Goal: Transaction & Acquisition: Purchase product/service

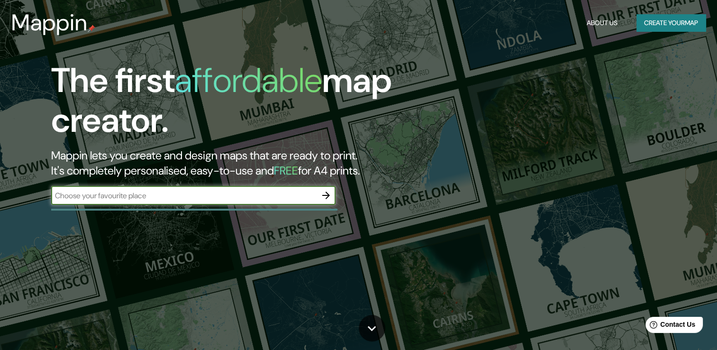
paste input "[GEOGRAPHIC_DATA]"
type input "[GEOGRAPHIC_DATA]"
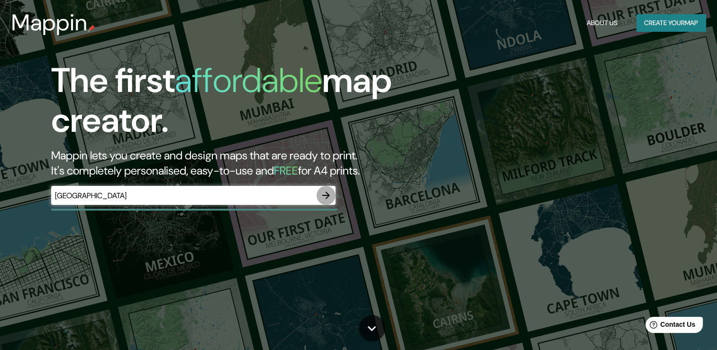
click at [320, 193] on icon "button" at bounding box center [325, 194] width 11 height 11
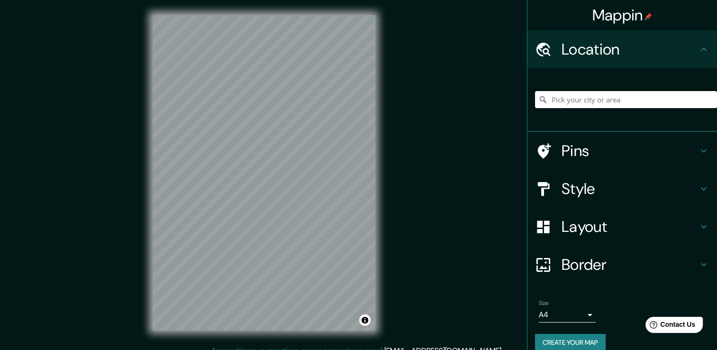
click at [572, 104] on input "Pick your city or area" at bounding box center [626, 99] width 182 height 17
paste input "[GEOGRAPHIC_DATA]"
click at [573, 99] on input "[GEOGRAPHIC_DATA], [GEOGRAPHIC_DATA], [GEOGRAPHIC_DATA][PERSON_NAME], [GEOGRAPH…" at bounding box center [626, 99] width 182 height 17
type input "[GEOGRAPHIC_DATA], [GEOGRAPHIC_DATA], [GEOGRAPHIC_DATA][PERSON_NAME], [GEOGRAPH…"
click at [705, 98] on icon "Clear" at bounding box center [709, 100] width 8 height 8
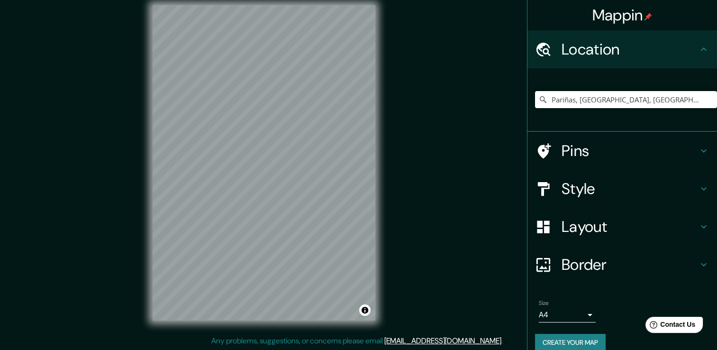
scroll to position [10, 0]
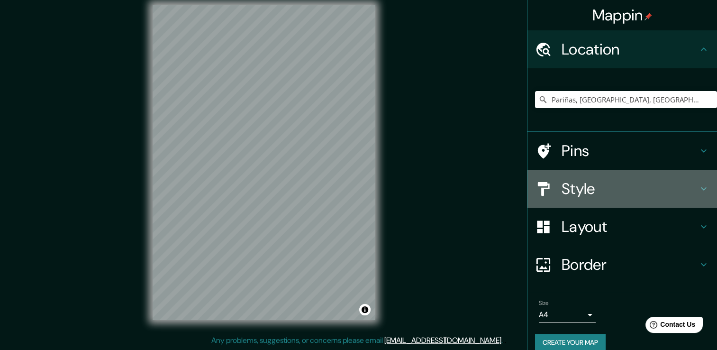
click at [589, 185] on h4 "Style" at bounding box center [629, 188] width 136 height 19
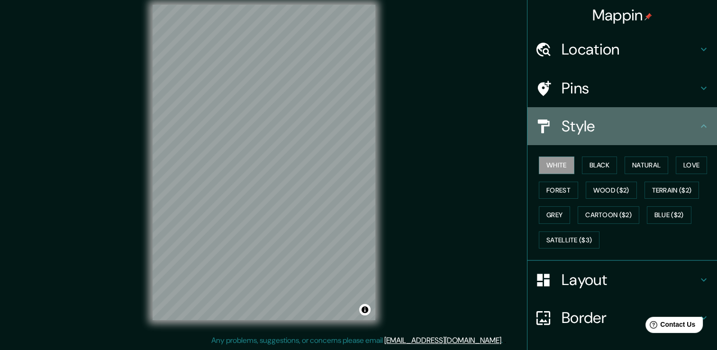
click at [596, 134] on h4 "Style" at bounding box center [629, 126] width 136 height 19
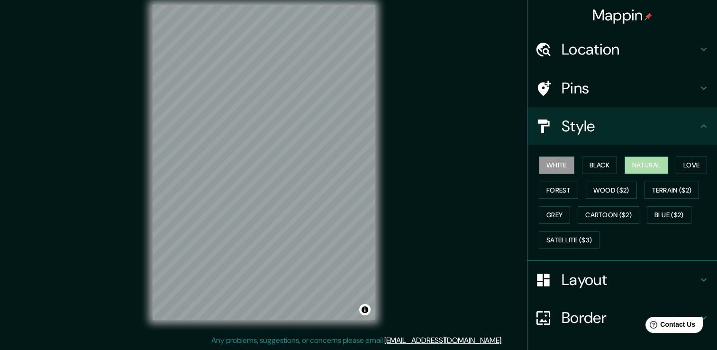
click at [634, 163] on button "Natural" at bounding box center [646, 165] width 44 height 18
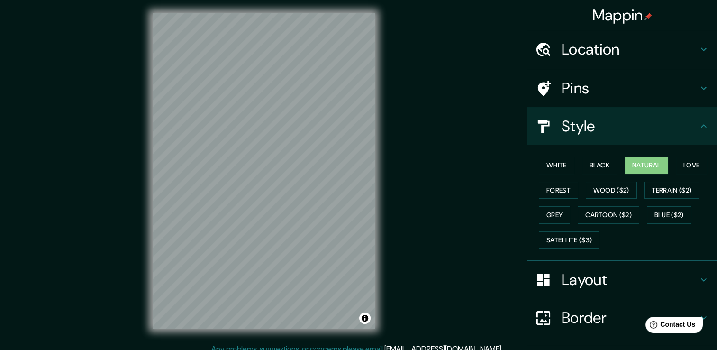
scroll to position [0, 0]
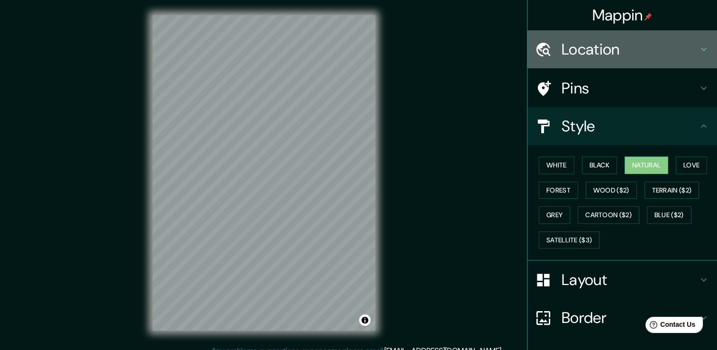
click at [580, 38] on div "Location" at bounding box center [621, 49] width 189 height 38
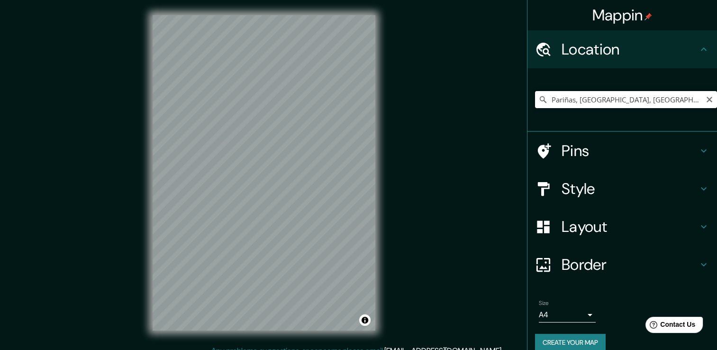
click at [626, 99] on input "Pariñas, [GEOGRAPHIC_DATA], [GEOGRAPHIC_DATA]" at bounding box center [626, 99] width 182 height 17
drag, startPoint x: 657, startPoint y: 103, endPoint x: 574, endPoint y: 95, distance: 84.2
click at [574, 95] on input "Pariñas, [GEOGRAPHIC_DATA], [GEOGRAPHIC_DATA]" at bounding box center [626, 99] width 182 height 17
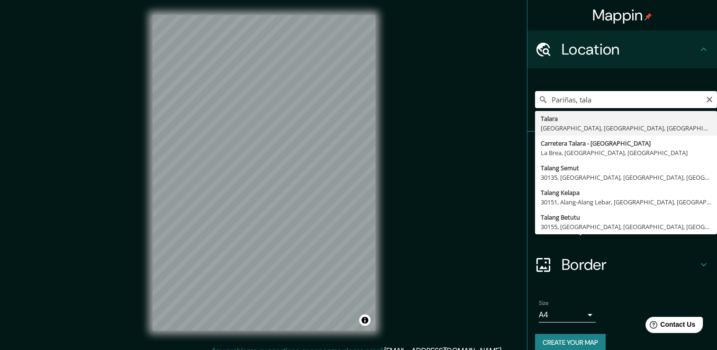
type input "Talara, [GEOGRAPHIC_DATA], [GEOGRAPHIC_DATA], [GEOGRAPHIC_DATA]"
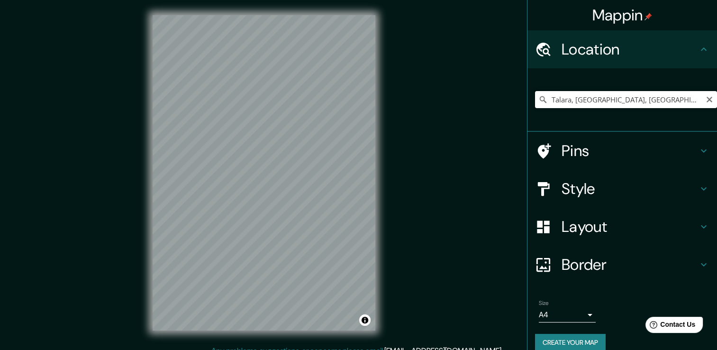
click at [568, 102] on input "Talara, [GEOGRAPHIC_DATA], [GEOGRAPHIC_DATA], [GEOGRAPHIC_DATA]" at bounding box center [626, 99] width 182 height 17
click at [705, 102] on icon "Clear" at bounding box center [709, 100] width 8 height 8
paste input "Tecnologico [PERSON_NAME] [PERSON_NAME]"
drag, startPoint x: 562, startPoint y: 100, endPoint x: 495, endPoint y: 117, distance: 69.3
click at [495, 117] on div "Mappin Location [GEOGRAPHIC_DATA][PERSON_NAME][PERSON_NAME], [GEOGRAPHIC_DATA],…" at bounding box center [358, 180] width 717 height 360
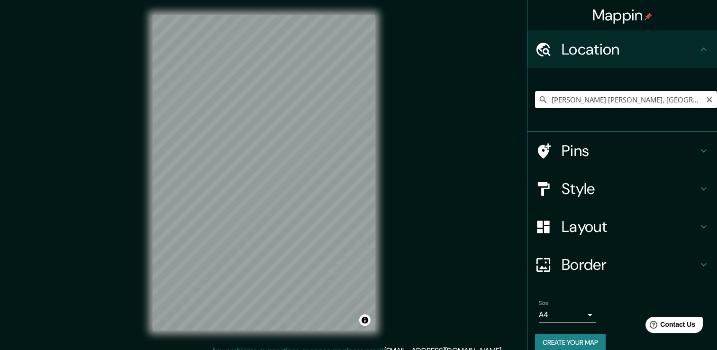
click at [606, 92] on input "[PERSON_NAME] [PERSON_NAME], [GEOGRAPHIC_DATA], [GEOGRAPHIC_DATA], [GEOGRAPHIC_…" at bounding box center [626, 99] width 182 height 17
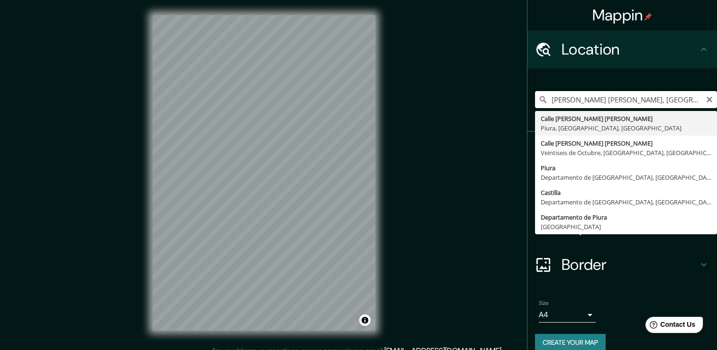
type input "Calle [PERSON_NAME] [PERSON_NAME], [GEOGRAPHIC_DATA], [GEOGRAPHIC_DATA], [GEOGR…"
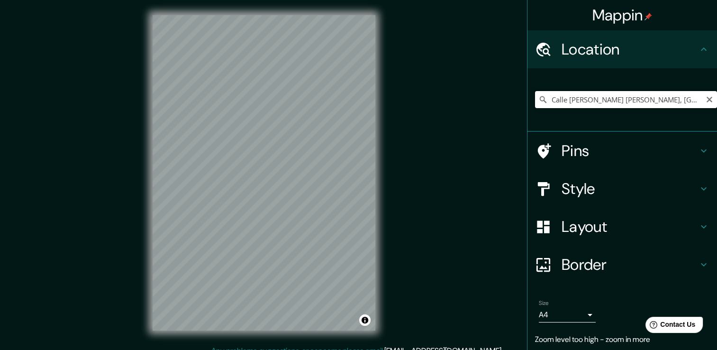
click at [694, 94] on input "Calle [PERSON_NAME] [PERSON_NAME], [GEOGRAPHIC_DATA], [GEOGRAPHIC_DATA], [GEOGR…" at bounding box center [626, 99] width 182 height 17
click at [706, 98] on icon "Clear" at bounding box center [709, 100] width 6 height 6
click at [686, 101] on input "Pick your city or area" at bounding box center [626, 99] width 182 height 17
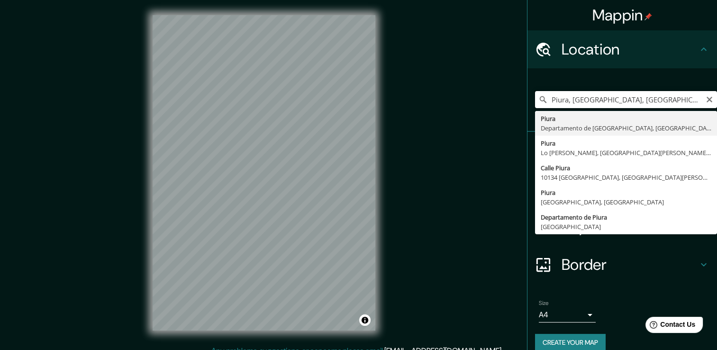
drag, startPoint x: 666, startPoint y: 99, endPoint x: 538, endPoint y: 105, distance: 128.5
click at [527, 112] on div "[GEOGRAPHIC_DATA], [GEOGRAPHIC_DATA], [GEOGRAPHIC_DATA] [GEOGRAPHIC_DATA] [GEOG…" at bounding box center [621, 99] width 189 height 63
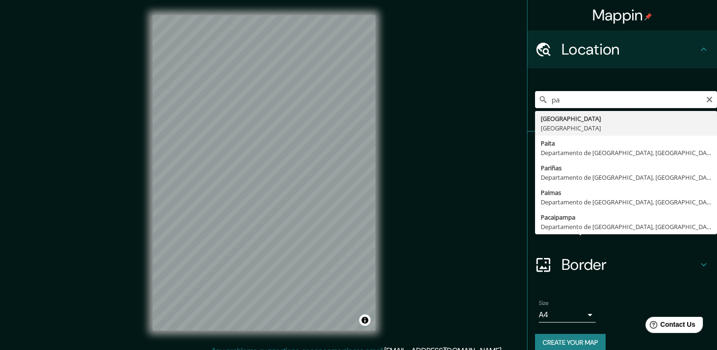
type input "p"
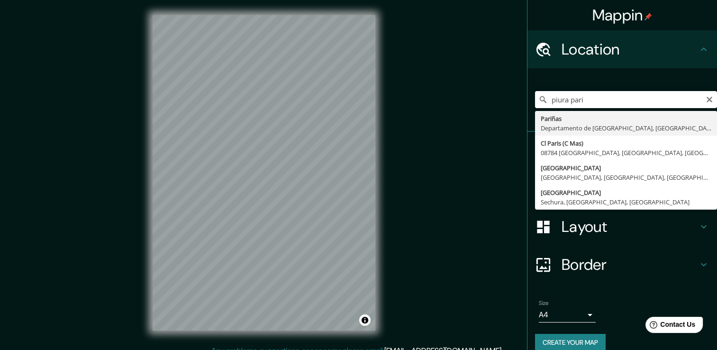
type input "Pariñas, [GEOGRAPHIC_DATA], [GEOGRAPHIC_DATA]"
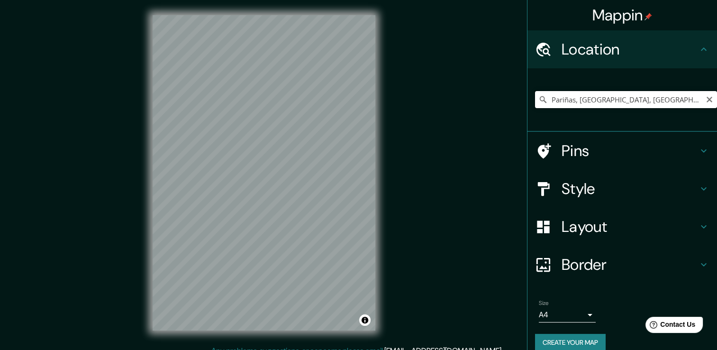
click at [690, 105] on input "Pariñas, [GEOGRAPHIC_DATA], [GEOGRAPHIC_DATA]" at bounding box center [626, 99] width 182 height 17
click at [705, 98] on icon "Clear" at bounding box center [709, 100] width 8 height 8
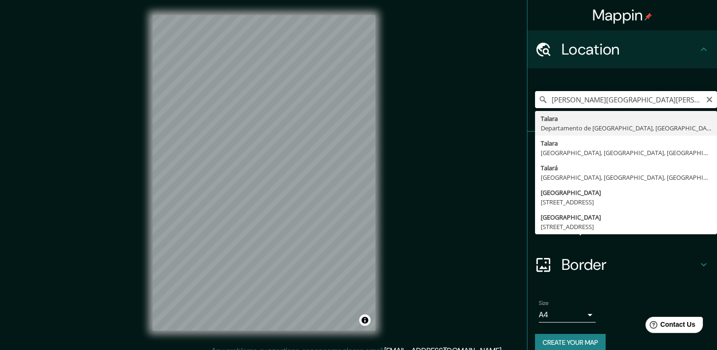
type input "[PERSON_NAME][GEOGRAPHIC_DATA][PERSON_NAME], provincia de [GEOGRAPHIC_DATA], [G…"
click at [705, 102] on icon "Clear" at bounding box center [709, 100] width 8 height 8
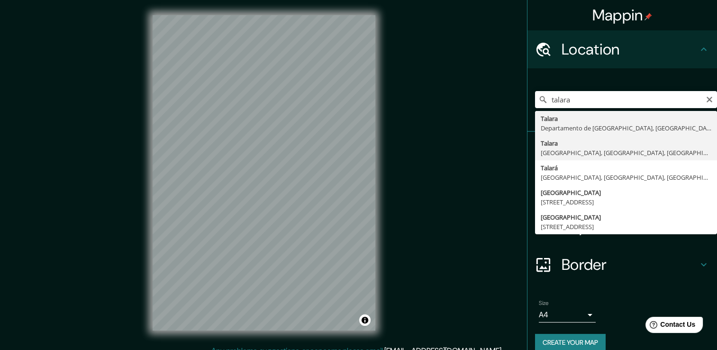
type input "Talara, [GEOGRAPHIC_DATA], [GEOGRAPHIC_DATA], [GEOGRAPHIC_DATA]"
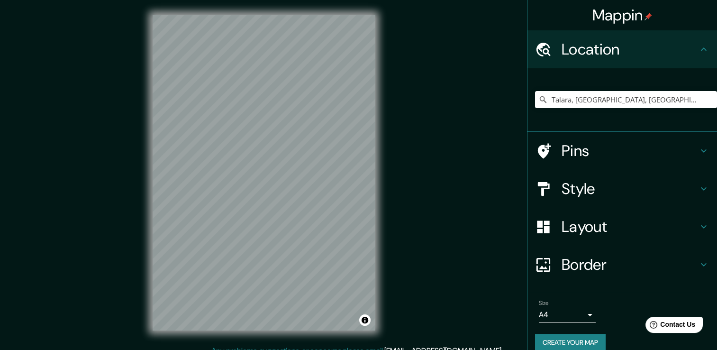
click at [441, 149] on div "Mappin Location [GEOGRAPHIC_DATA], [GEOGRAPHIC_DATA], [GEOGRAPHIC_DATA], [GEOGR…" at bounding box center [358, 180] width 717 height 360
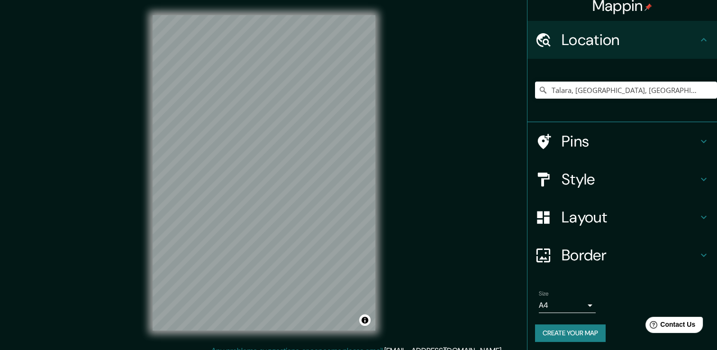
scroll to position [12, 0]
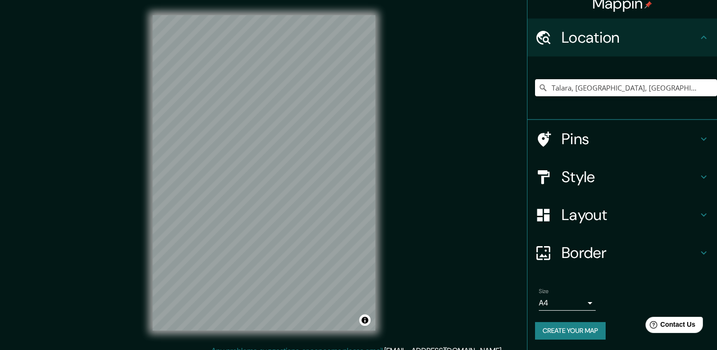
click at [549, 155] on div "Pins" at bounding box center [621, 139] width 189 height 38
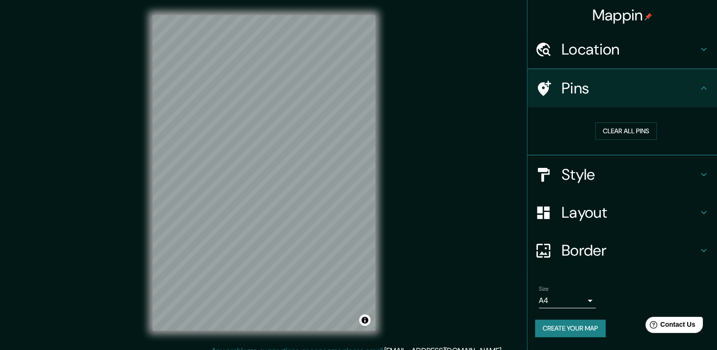
scroll to position [0, 0]
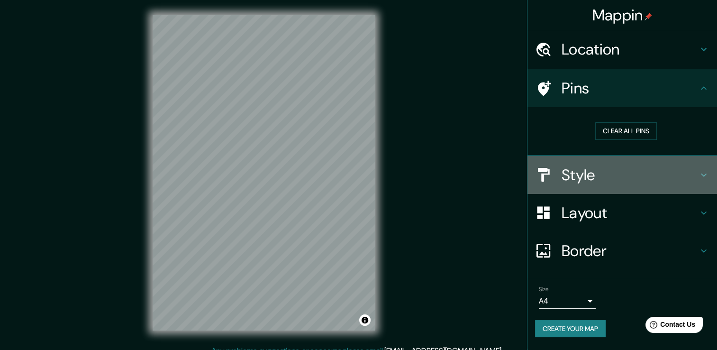
click at [549, 175] on icon at bounding box center [543, 174] width 17 height 17
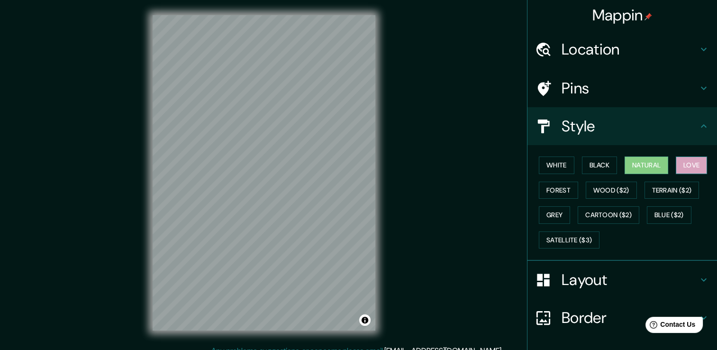
click at [678, 161] on button "Love" at bounding box center [690, 165] width 31 height 18
click at [542, 167] on button "White" at bounding box center [557, 165] width 36 height 18
click at [678, 166] on button "Love" at bounding box center [690, 165] width 31 height 18
click at [551, 189] on button "Forest" at bounding box center [558, 190] width 39 height 18
click at [576, 183] on div "White Black Natural Love Forest Wood ($2) Terrain ($2) Grey Cartoon ($2) Blue (…" at bounding box center [626, 202] width 182 height 99
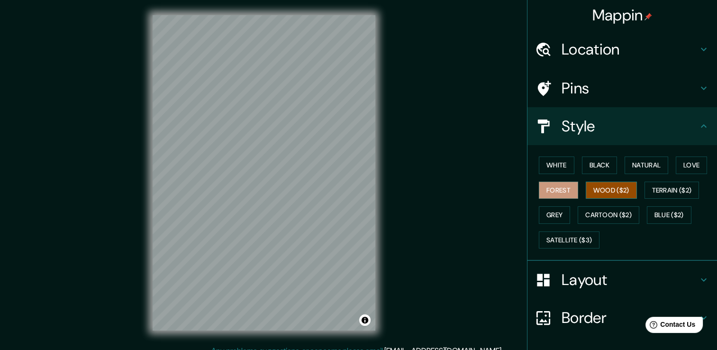
click at [612, 187] on button "Wood ($2)" at bounding box center [610, 190] width 51 height 18
click at [664, 189] on button "Terrain ($2)" at bounding box center [671, 190] width 55 height 18
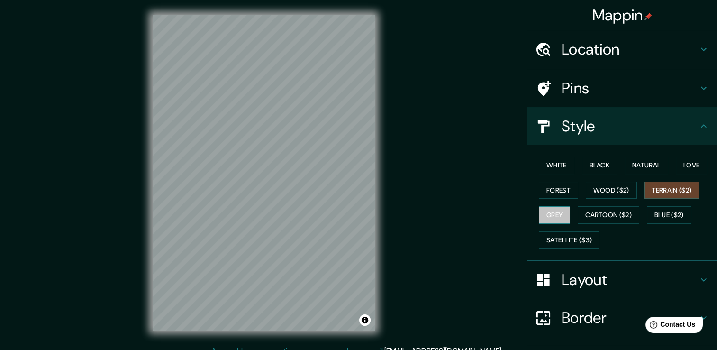
click at [547, 212] on button "Grey" at bounding box center [554, 215] width 31 height 18
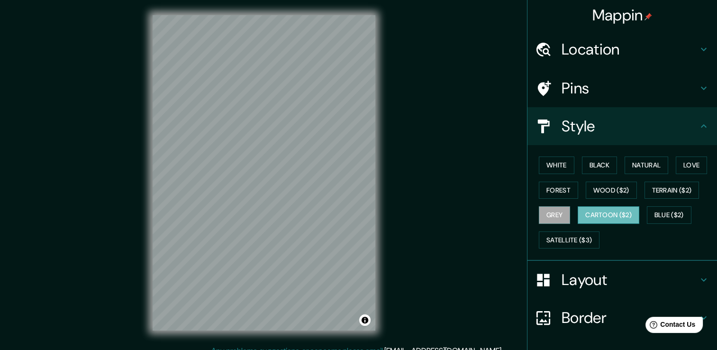
click at [577, 213] on button "Cartoon ($2)" at bounding box center [608, 215] width 62 height 18
click at [570, 237] on button "Satellite ($3)" at bounding box center [569, 240] width 61 height 18
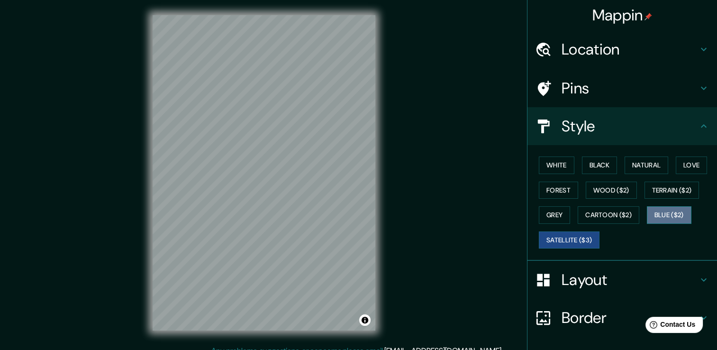
click at [673, 215] on button "Blue ($2)" at bounding box center [669, 215] width 45 height 18
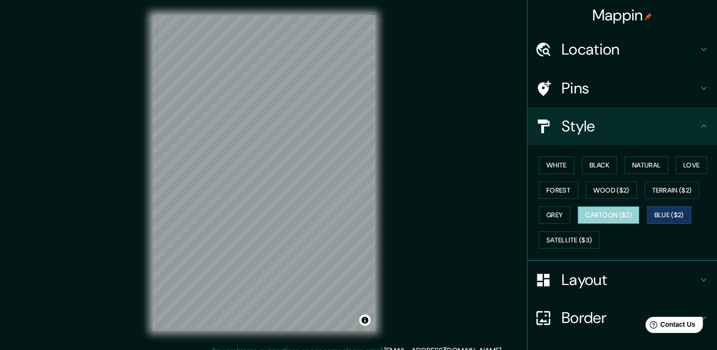
click at [587, 207] on button "Cartoon ($2)" at bounding box center [608, 215] width 62 height 18
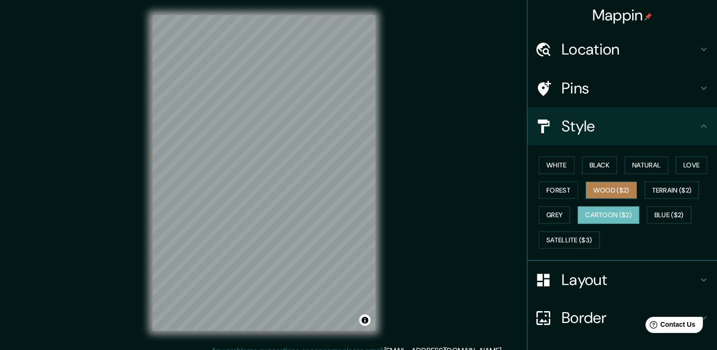
click at [590, 189] on button "Wood ($2)" at bounding box center [610, 190] width 51 height 18
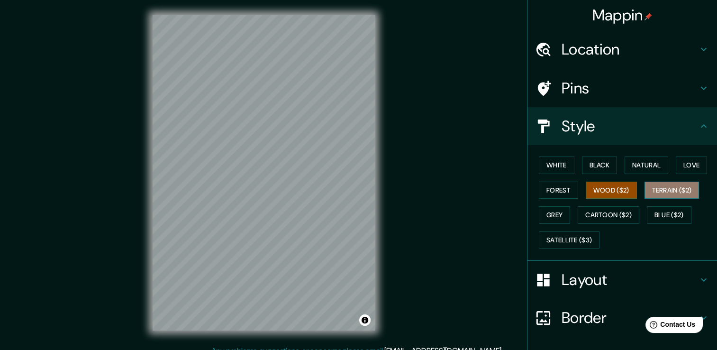
click at [656, 186] on button "Terrain ($2)" at bounding box center [671, 190] width 55 height 18
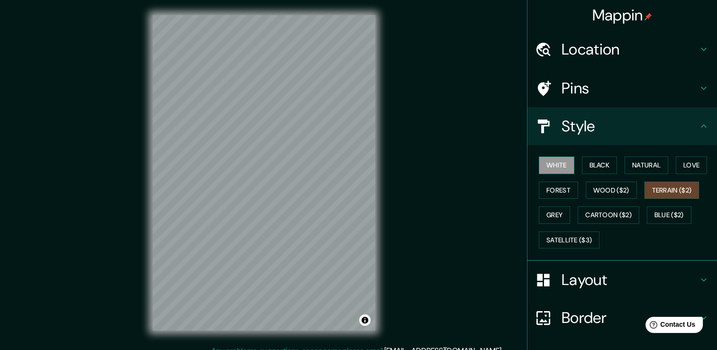
click at [539, 163] on button "White" at bounding box center [557, 165] width 36 height 18
click at [582, 166] on button "Black" at bounding box center [600, 165] width 36 height 18
click at [130, 206] on div "Mappin Location [GEOGRAPHIC_DATA], [GEOGRAPHIC_DATA], [GEOGRAPHIC_DATA], [GEOGR…" at bounding box center [358, 180] width 717 height 360
click at [398, 297] on div "Mappin Location [GEOGRAPHIC_DATA], [GEOGRAPHIC_DATA], [GEOGRAPHIC_DATA], [GEOGR…" at bounding box center [358, 180] width 717 height 360
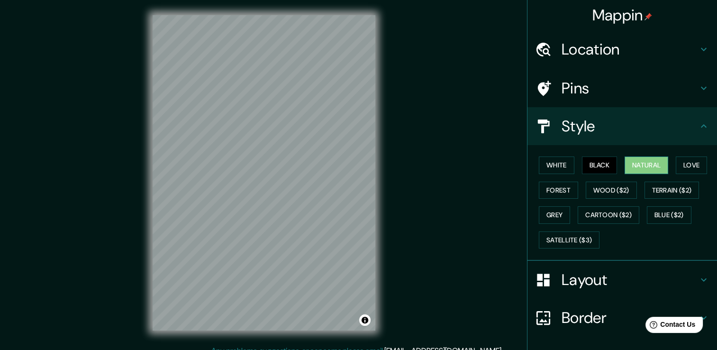
click at [644, 165] on button "Natural" at bounding box center [646, 165] width 44 height 18
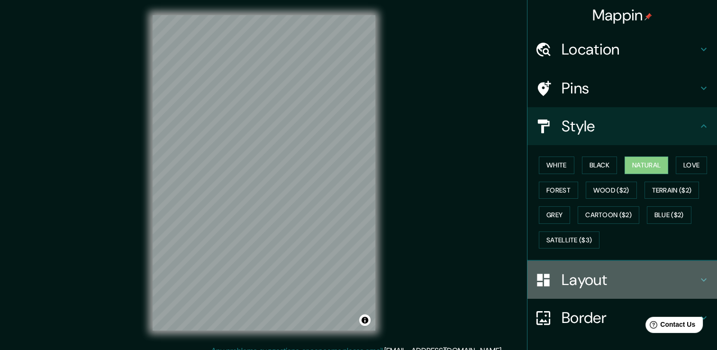
click at [591, 283] on h4 "Layout" at bounding box center [629, 279] width 136 height 19
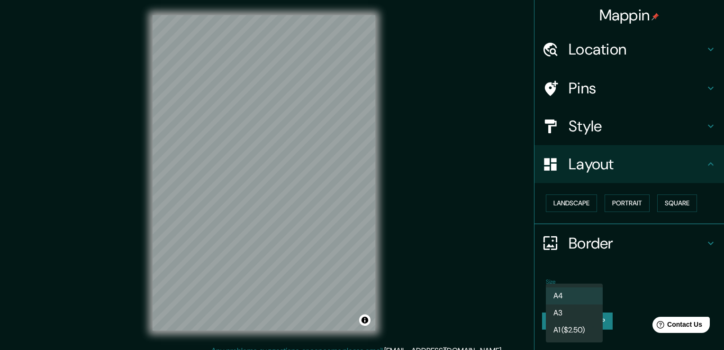
click at [559, 289] on body "Mappin Location [GEOGRAPHIC_DATA], [GEOGRAPHIC_DATA], [GEOGRAPHIC_DATA], [GEOGR…" at bounding box center [362, 175] width 724 height 350
click at [576, 309] on li "A3" at bounding box center [574, 312] width 57 height 17
type input "a4"
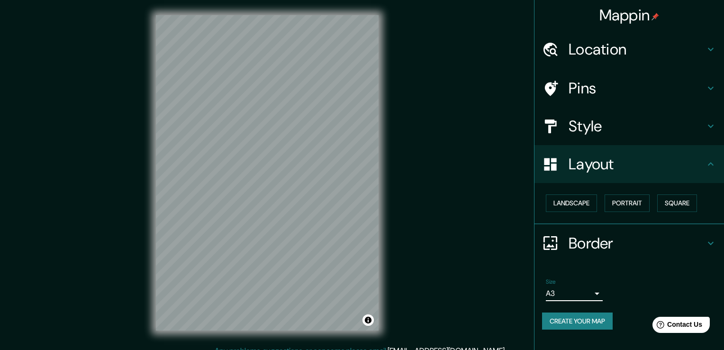
click at [575, 291] on body "Mappin Location [GEOGRAPHIC_DATA], [GEOGRAPHIC_DATA], [GEOGRAPHIC_DATA], [GEOGR…" at bounding box center [362, 175] width 724 height 350
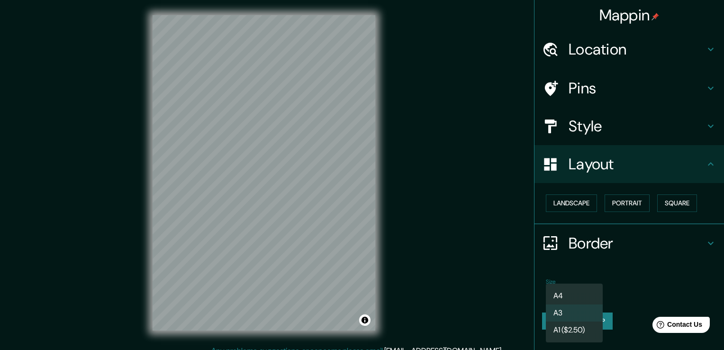
click at [572, 307] on li "A3" at bounding box center [574, 312] width 57 height 17
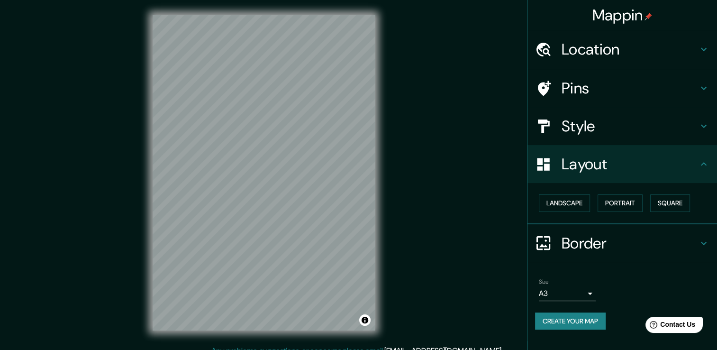
click at [631, 54] on h4 "Location" at bounding box center [629, 49] width 136 height 19
